Goal: Navigation & Orientation: Find specific page/section

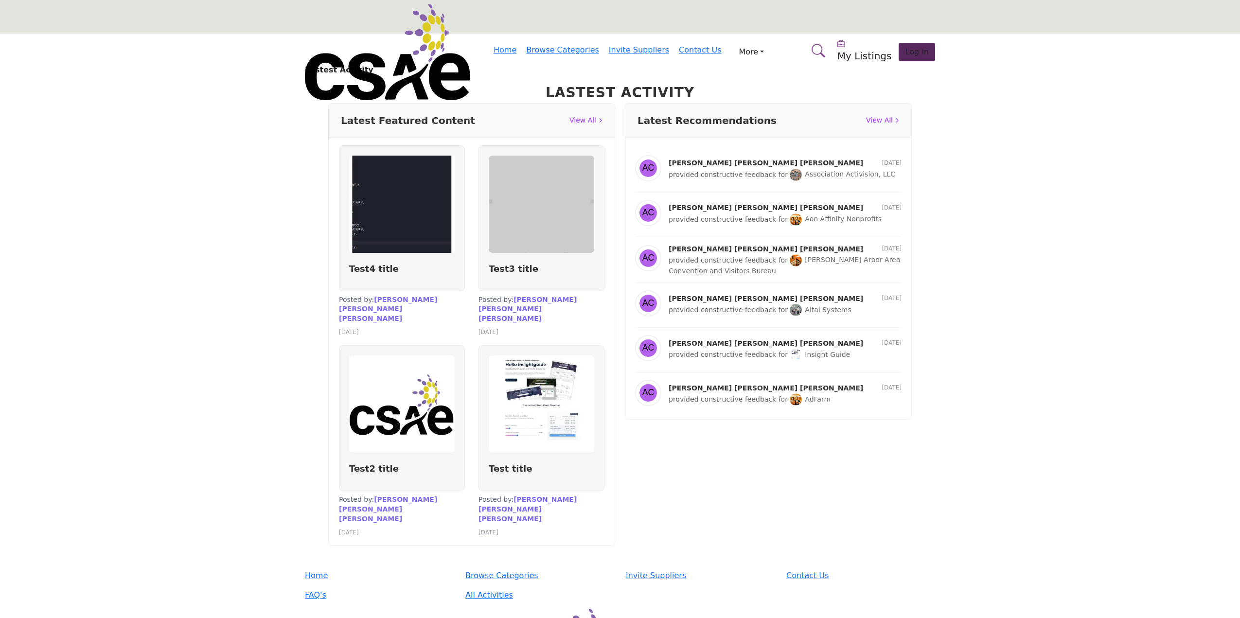
click at [201, 116] on section "Lastest Activity Lastest Activity Latest Featured Content View All Test4 title …" at bounding box center [620, 302] width 1240 height 536
click at [146, 379] on section "Lastest Activity Lastest Activity Latest Featured Content View All Test4 title …" at bounding box center [620, 302] width 1240 height 536
click at [125, 329] on section "Lastest Activity Lastest Activity Latest Featured Content View All Test4 title …" at bounding box center [620, 302] width 1240 height 536
click at [103, 89] on section "Lastest Activity Lastest Activity Latest Featured Content View All Test4 title …" at bounding box center [620, 302] width 1240 height 536
click at [174, 292] on section "Lastest Activity Lastest Activity Latest Featured Content View All Test4 title …" at bounding box center [620, 302] width 1240 height 536
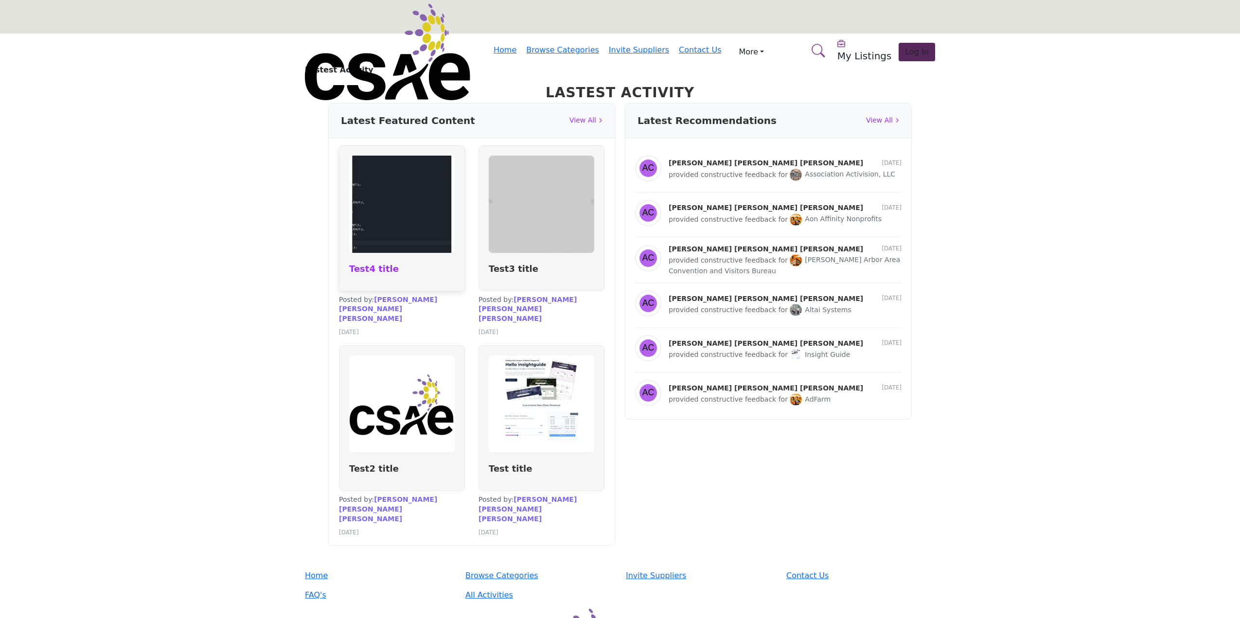
click at [375, 266] on link "Test4 title" at bounding box center [374, 268] width 50 height 10
click at [373, 266] on link "Test4 title" at bounding box center [374, 268] width 50 height 10
click at [804, 306] on link "Altai Systems" at bounding box center [819, 310] width 61 height 8
